Goal: Transaction & Acquisition: Register for event/course

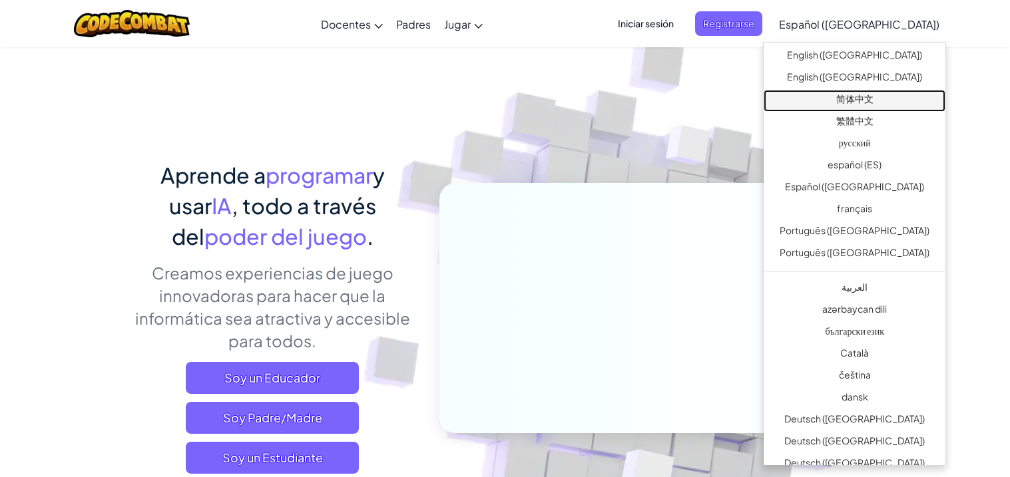
click at [898, 99] on link "简体中文" at bounding box center [854, 101] width 182 height 22
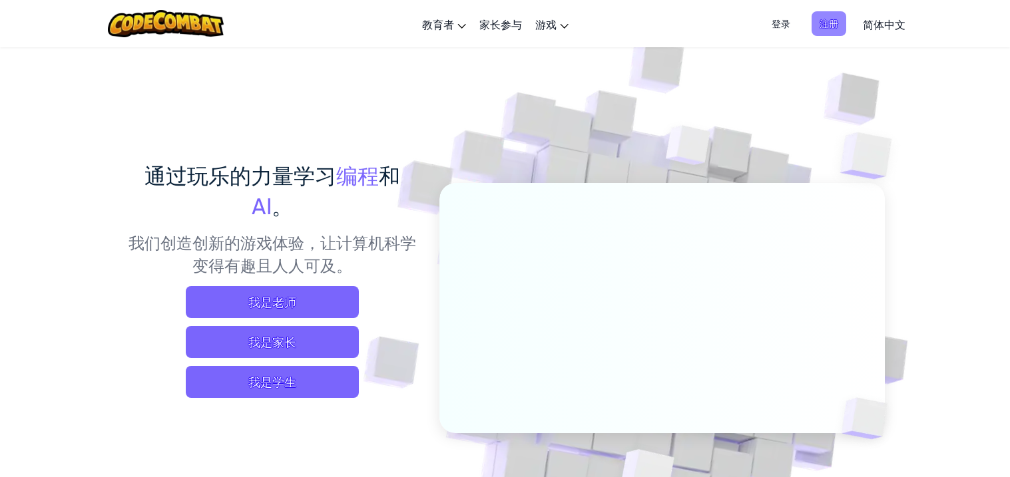
click at [828, 23] on span "注册" at bounding box center [828, 23] width 35 height 25
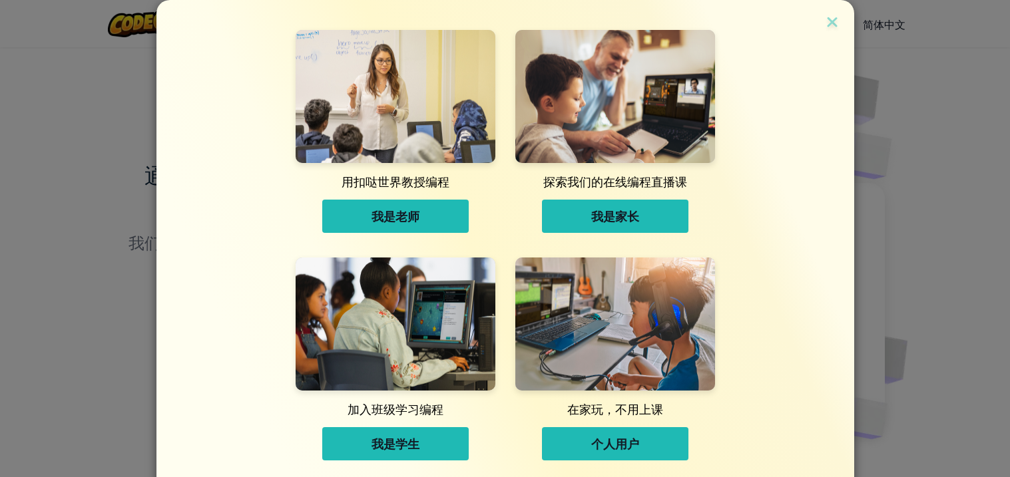
click at [923, 103] on div "用扣哒世界教授编程 我是老师 探索我们的在线编程直播课 我是家长 加入班级学习编程 我是学生 在家玩，不用上课 个人用户 已经注册过账户? 登录" at bounding box center [505, 238] width 1010 height 477
click at [819, 21] on div "用扣哒世界教授编程 我是老师 探索我们的在线编程直播课 我是家长 加入班级学习编程 我是学生 在家玩，不用上课 个人用户" at bounding box center [505, 237] width 631 height 474
click at [836, 10] on div "用扣哒世界教授编程 我是老师 探索我们的在线编程直播课 我是家长 加入班级学习编程 我是学生 在家玩，不用上课 个人用户" at bounding box center [504, 237] width 697 height 474
click at [833, 23] on img at bounding box center [831, 23] width 17 height 20
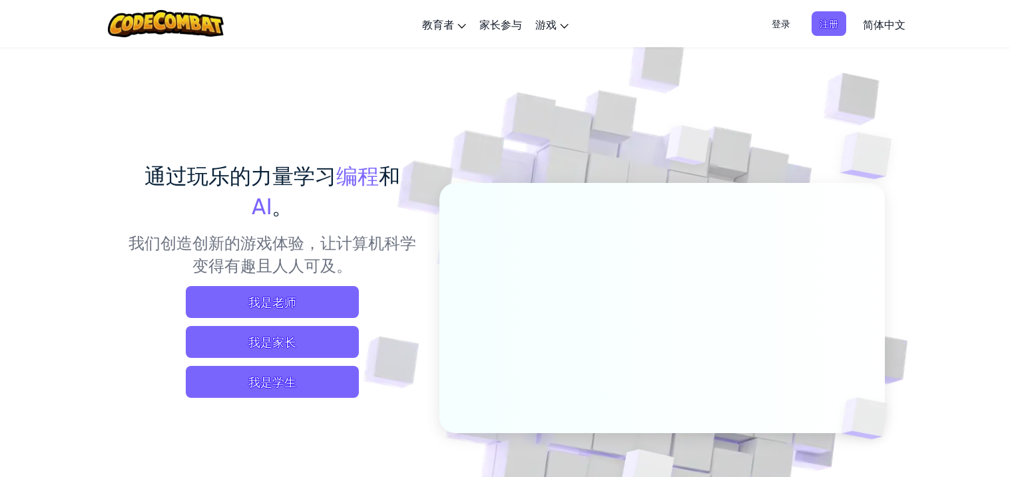
click at [785, 14] on span "登录" at bounding box center [780, 23] width 35 height 25
